Goal: Task Accomplishment & Management: Complete application form

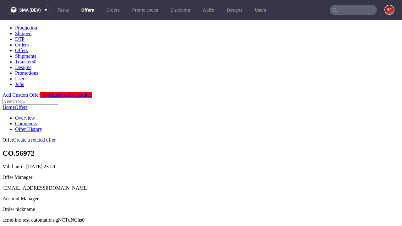
scroll to position [62, 0]
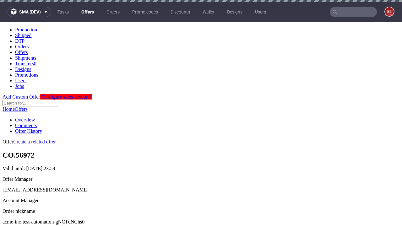
scroll to position [2, 0]
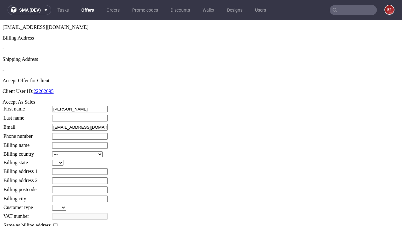
type input "[PERSON_NAME]"
type input "1509813888"
type input "Terrell_Kirlin62"
select select "13"
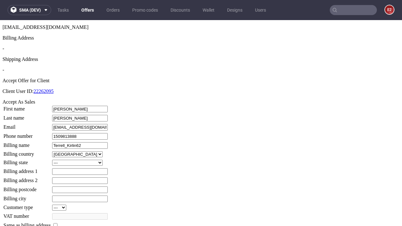
select select "132"
type input "Terrell_Kirlin62"
type input "60 Bergnaum-[PERSON_NAME] Orchard"
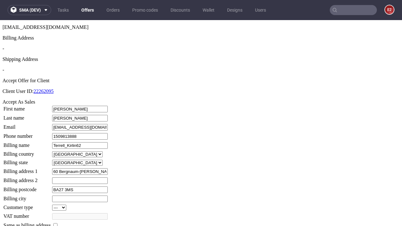
type input "BA27 3MS"
type input "Wisokyley"
click at [58, 224] on input "checkbox" at bounding box center [55, 226] width 4 height 4
checkbox input "true"
type input "Terrell_Kirlin62"
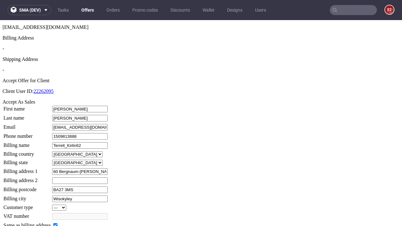
select select "13"
type input "60 Bergnaum-Stracke Orchard"
type input "BA27 3MS"
type input "Wisokyley"
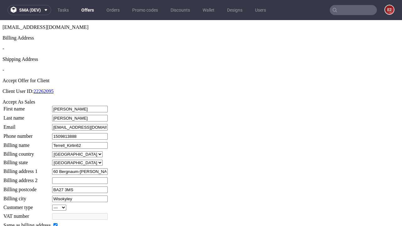
select select "132"
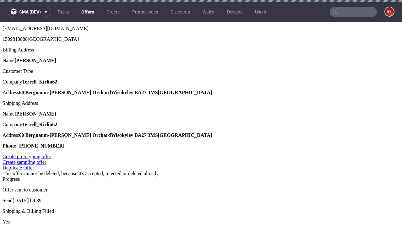
scroll to position [0, 0]
